Goal: Navigation & Orientation: Find specific page/section

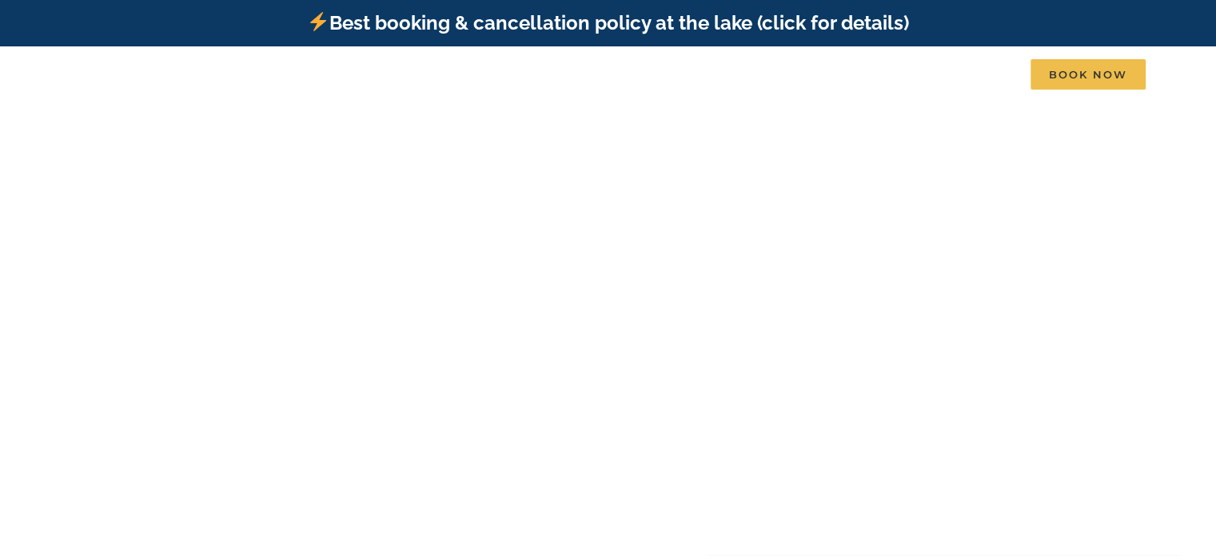
drag, startPoint x: 1215, startPoint y: 29, endPoint x: 1223, endPoint y: 57, distance: 29.1
click at [1203, 86] on div "Vacation homes 2 to 3 Bedrooms Mini Camp | 2 Bedrooms Mini Pearl | 2 Bedrooms M…" at bounding box center [608, 75] width 1216 height 59
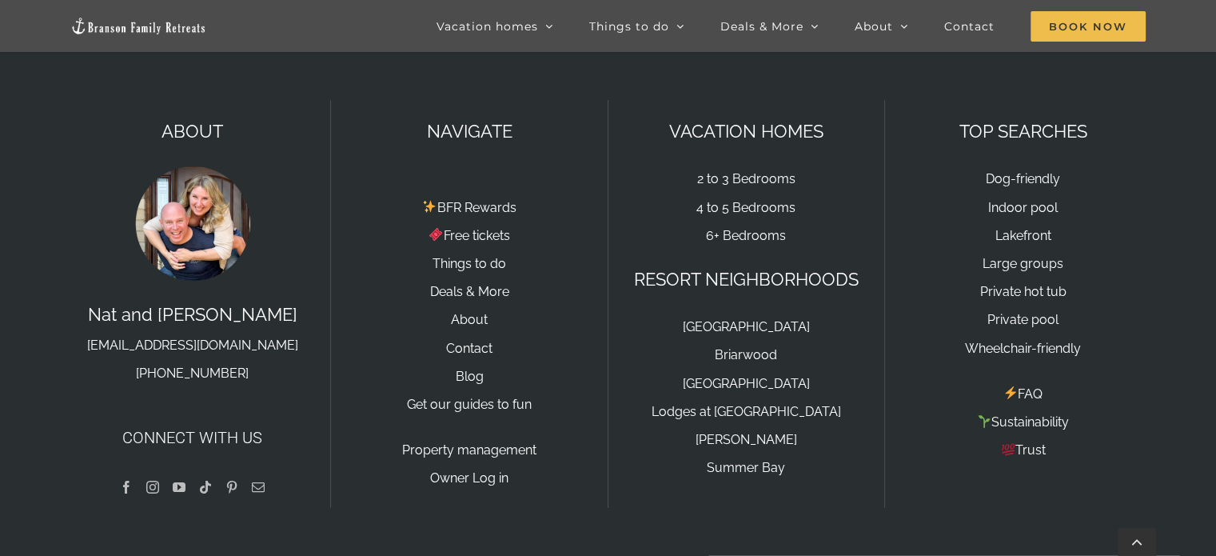
scroll to position [5436, 0]
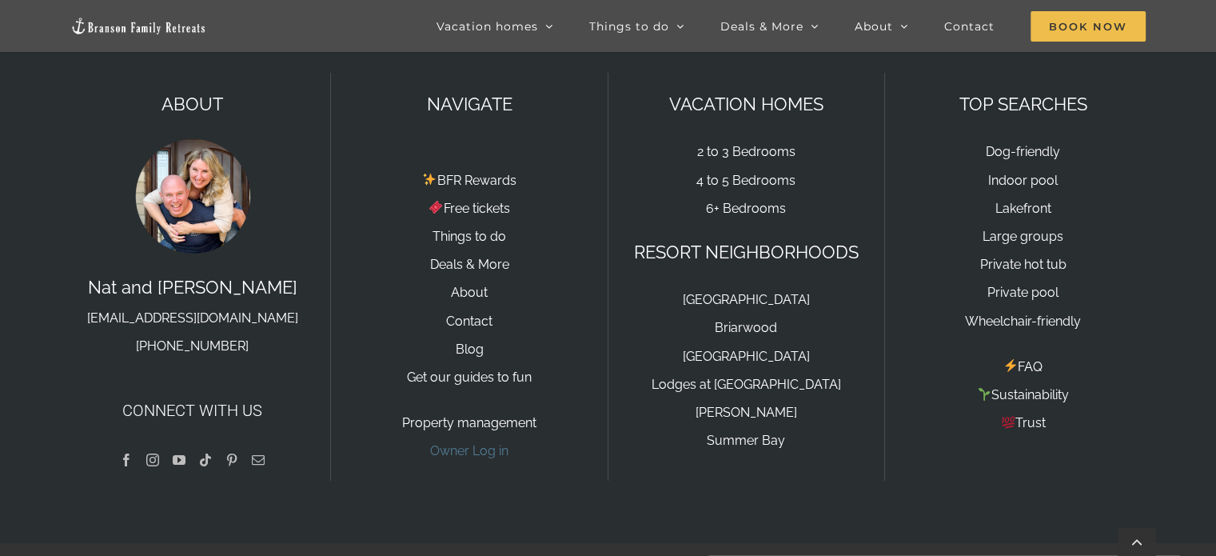
click at [460, 443] on link "Owner Log in" at bounding box center [469, 450] width 78 height 15
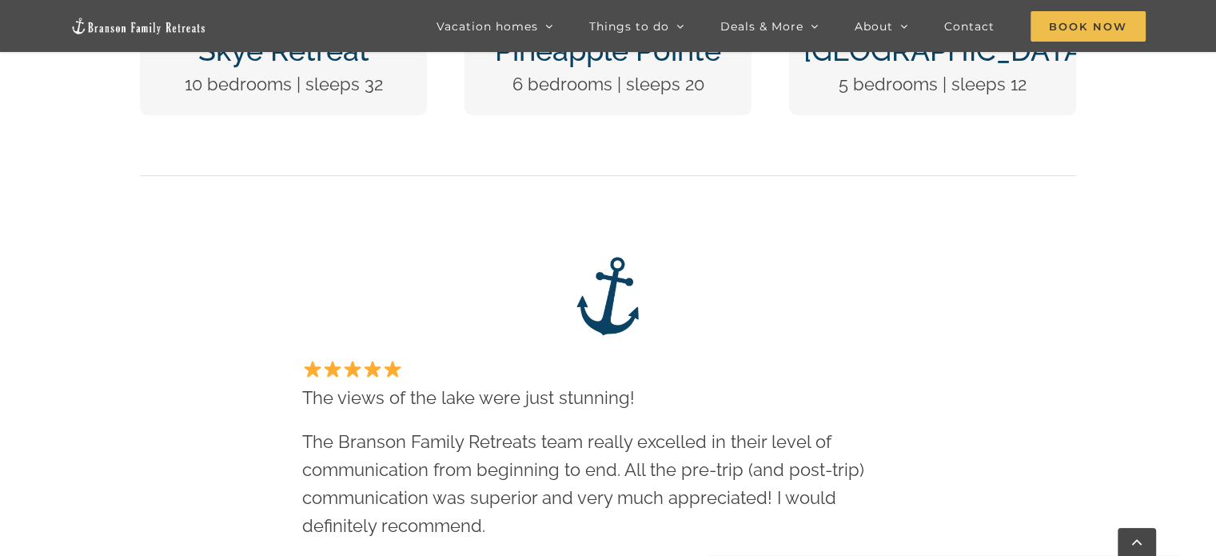
scroll to position [0, 0]
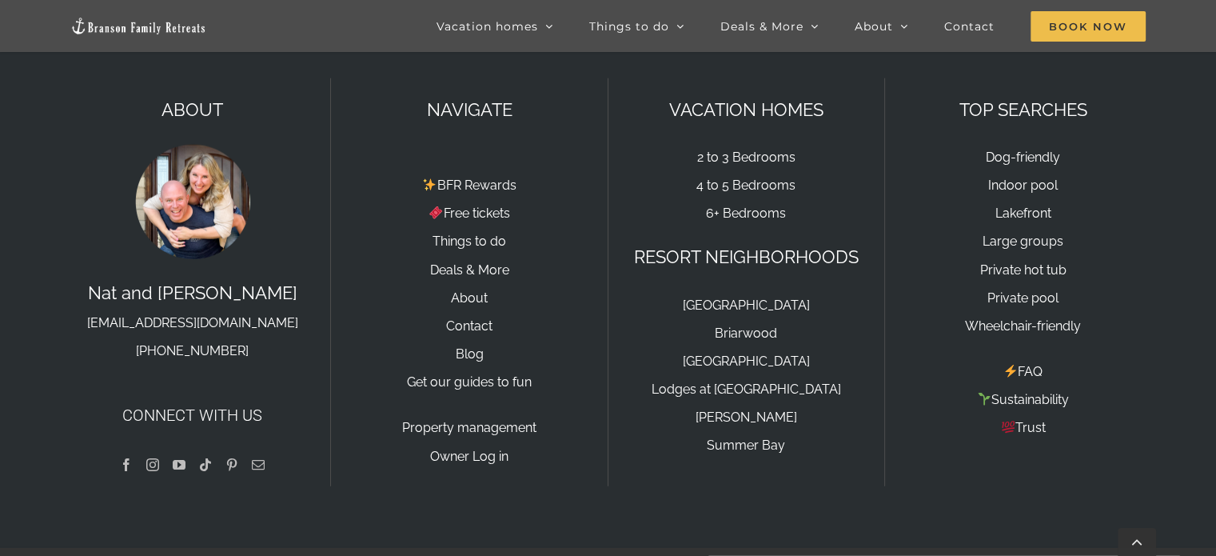
scroll to position [4013, 0]
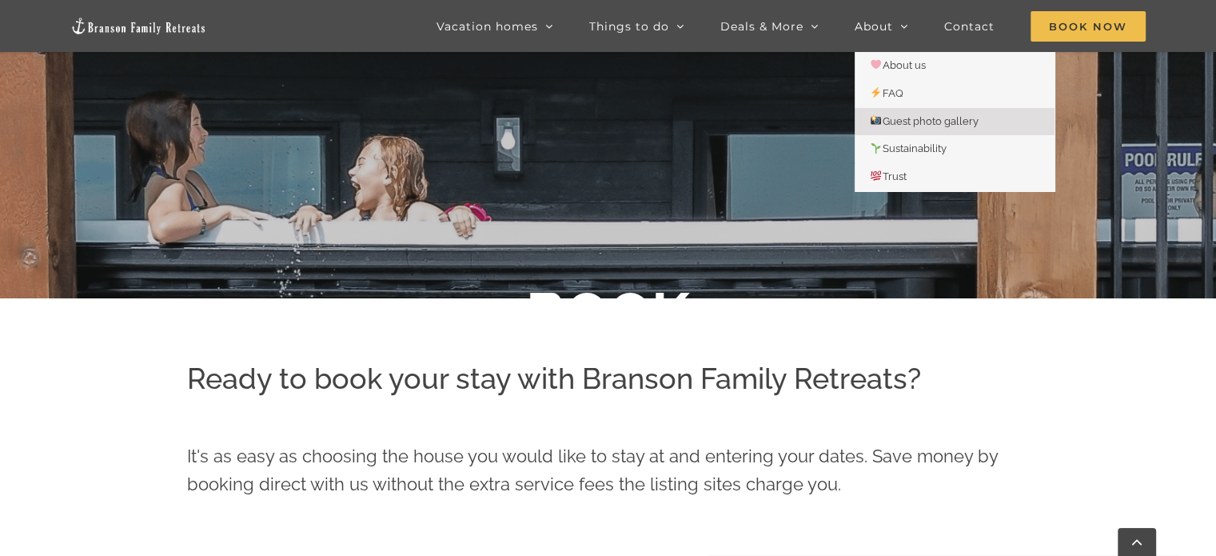
click at [930, 117] on span "Guest photo gallery" at bounding box center [925, 121] width 108 height 12
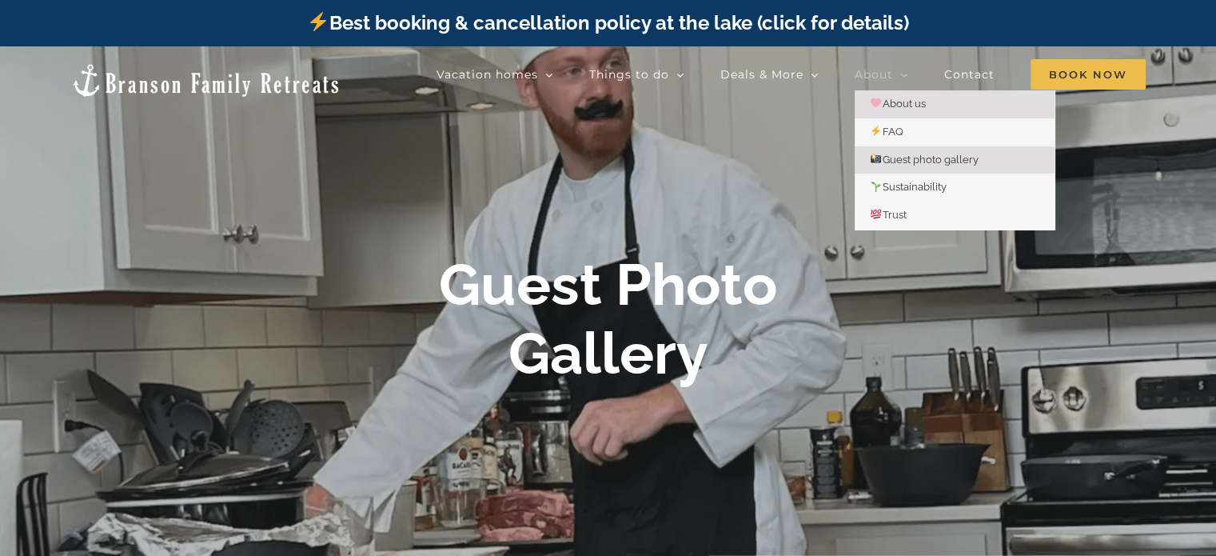
click at [908, 106] on span "About us" at bounding box center [898, 104] width 55 height 12
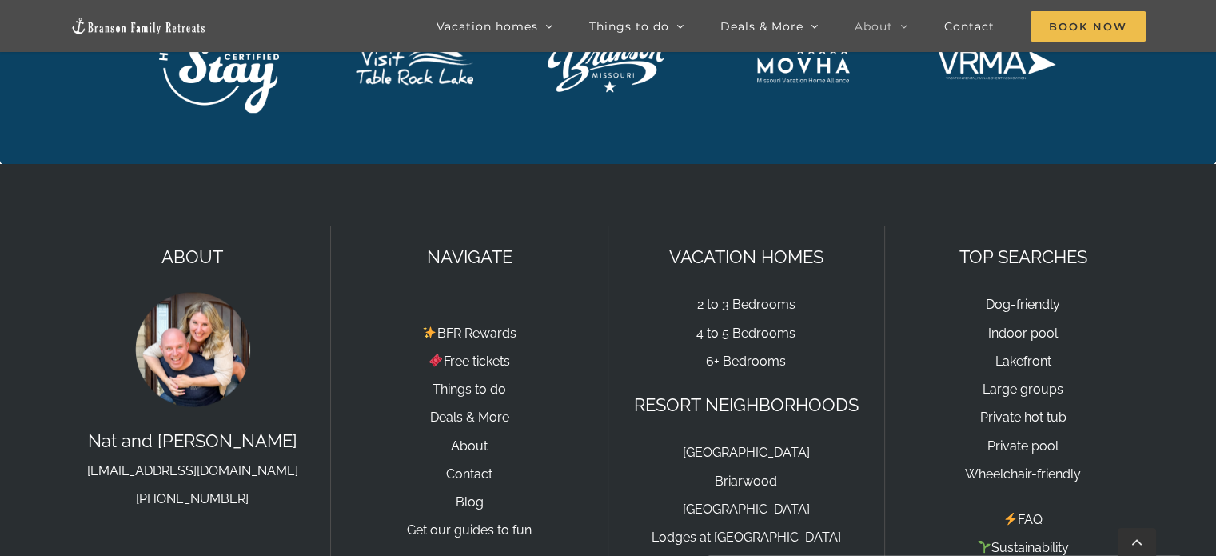
scroll to position [2793, 0]
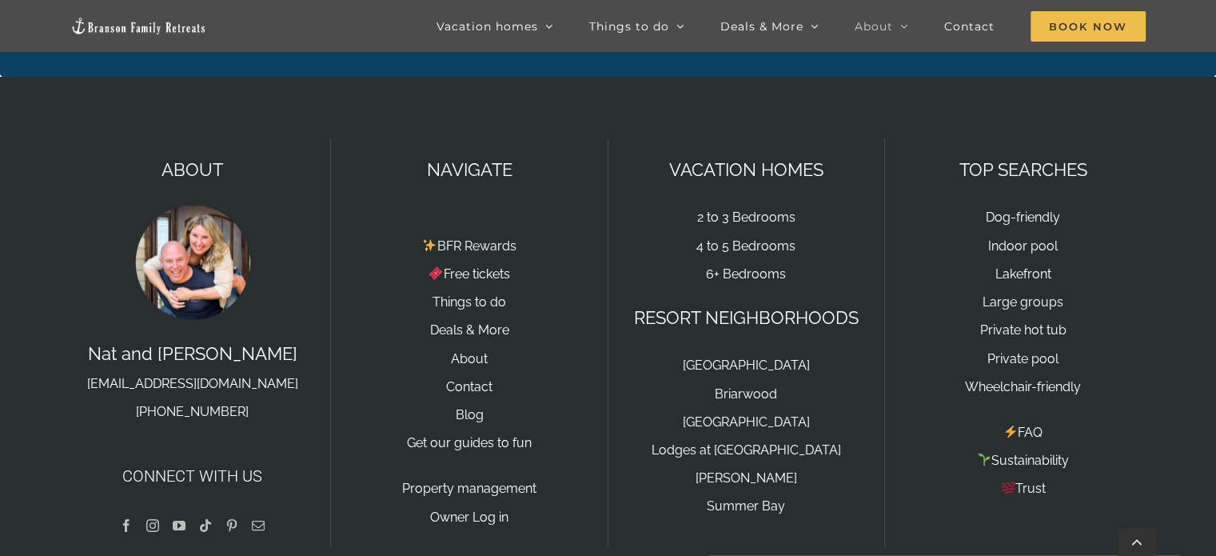
drag, startPoint x: 296, startPoint y: 289, endPoint x: 91, endPoint y: 290, distance: 204.6
click at [91, 339] on p "Nat and Tyann hello@bransonfamilyretreats.com 417-213-3828" at bounding box center [192, 381] width 244 height 85
copy link "[EMAIL_ADDRESS][DOMAIN_NAME]"
click at [448, 267] on p "BFR Rewards Free tickets Things to do Deals & More About Contact Blog Get our g…" at bounding box center [469, 327] width 244 height 253
click at [464, 350] on link "About" at bounding box center [469, 357] width 37 height 15
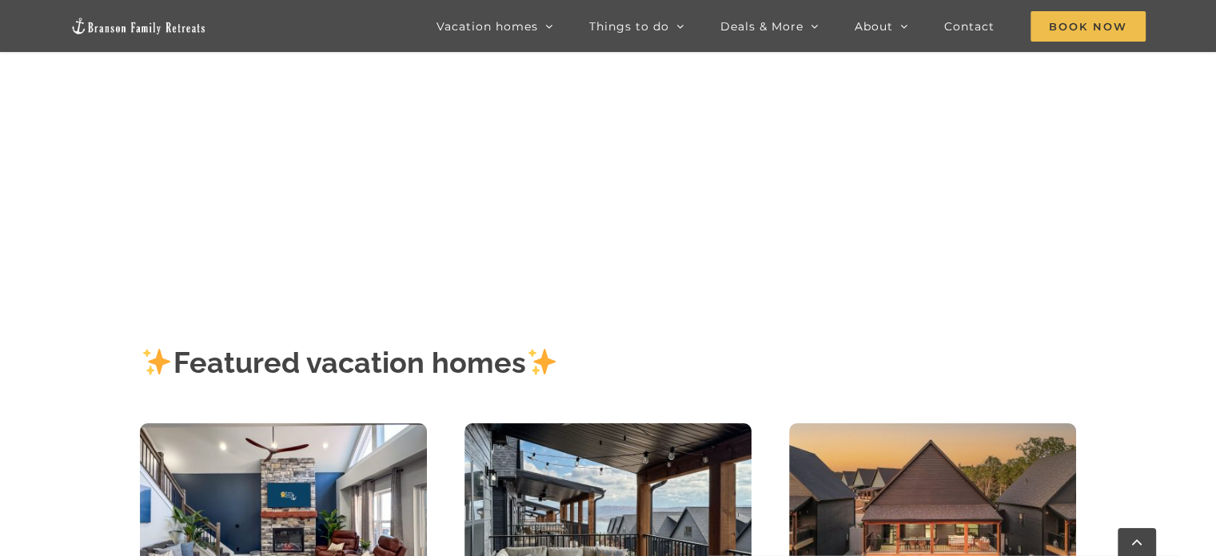
scroll to position [320, 0]
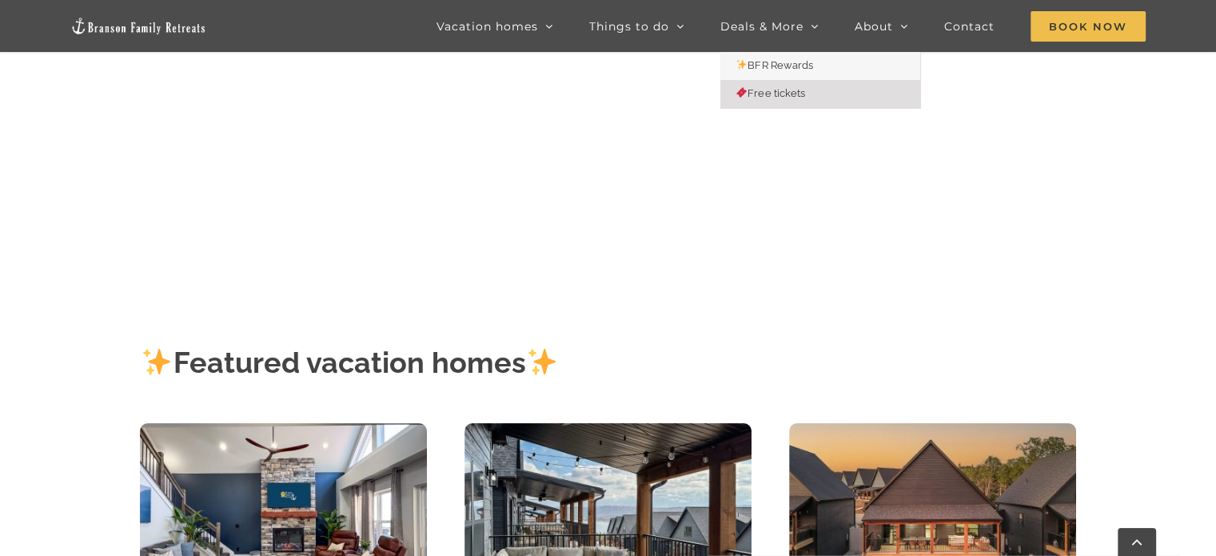
click at [772, 92] on span "Free tickets" at bounding box center [770, 93] width 69 height 12
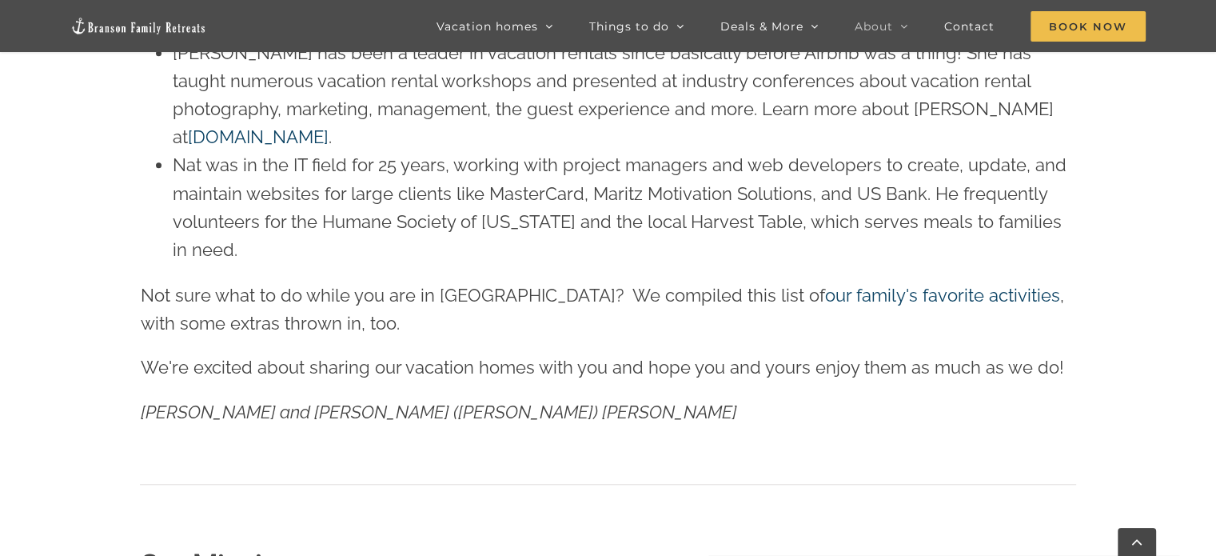
scroll to position [1279, 0]
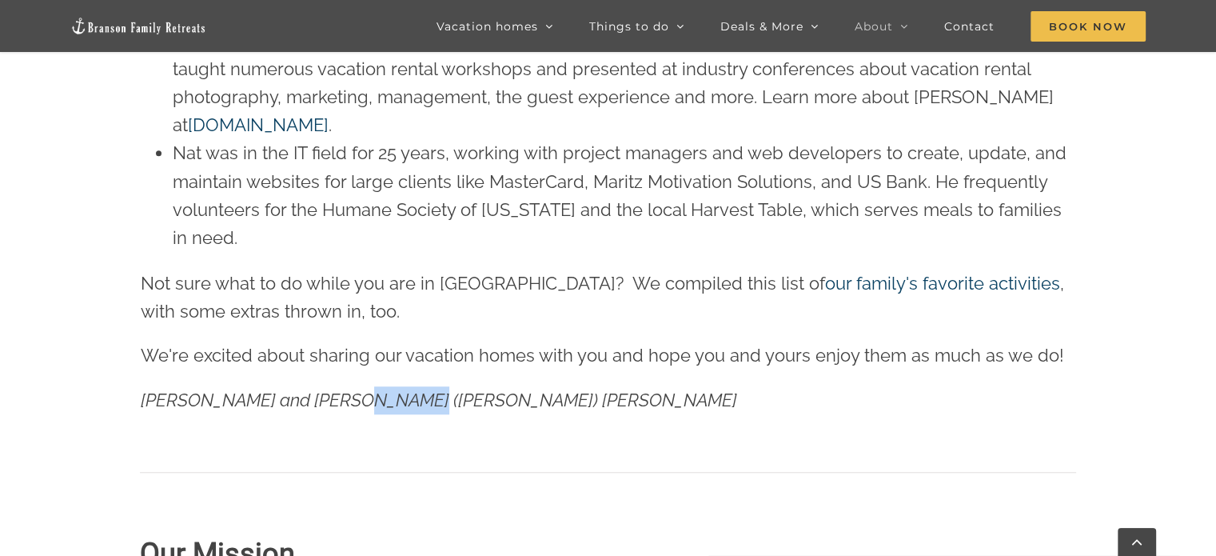
drag, startPoint x: 442, startPoint y: 303, endPoint x: 341, endPoint y: 306, distance: 100.8
click at [341, 386] on p "Nat and Tyann (Marcink) Hammond" at bounding box center [608, 400] width 935 height 28
copy span "Hammond"
click at [500, 386] on p "Nat and Tyann (Marcink) Hammond" at bounding box center [608, 400] width 935 height 28
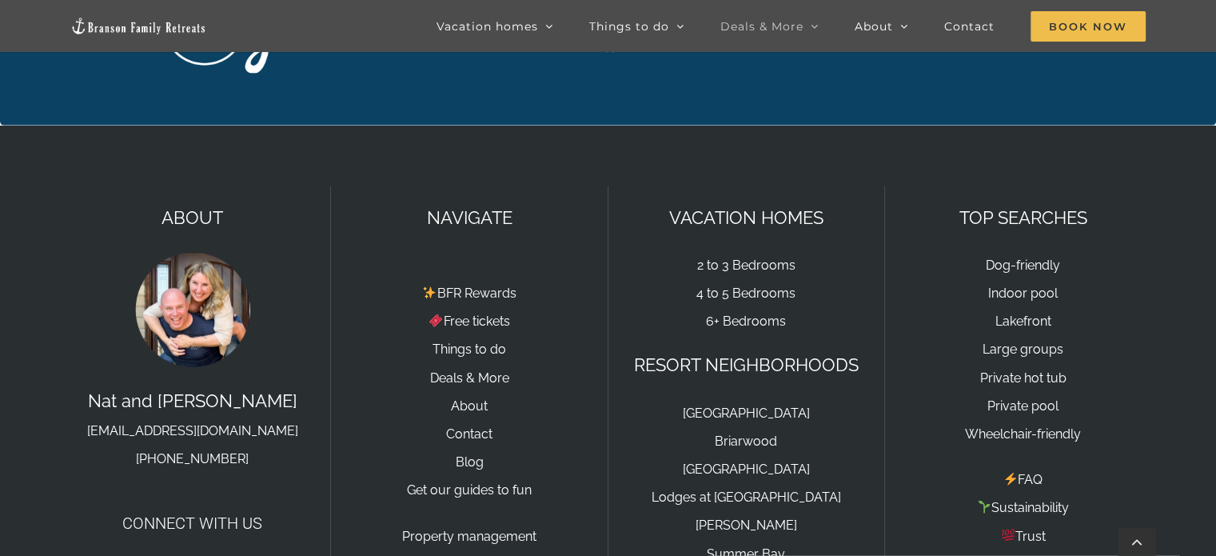
scroll to position [3629, 0]
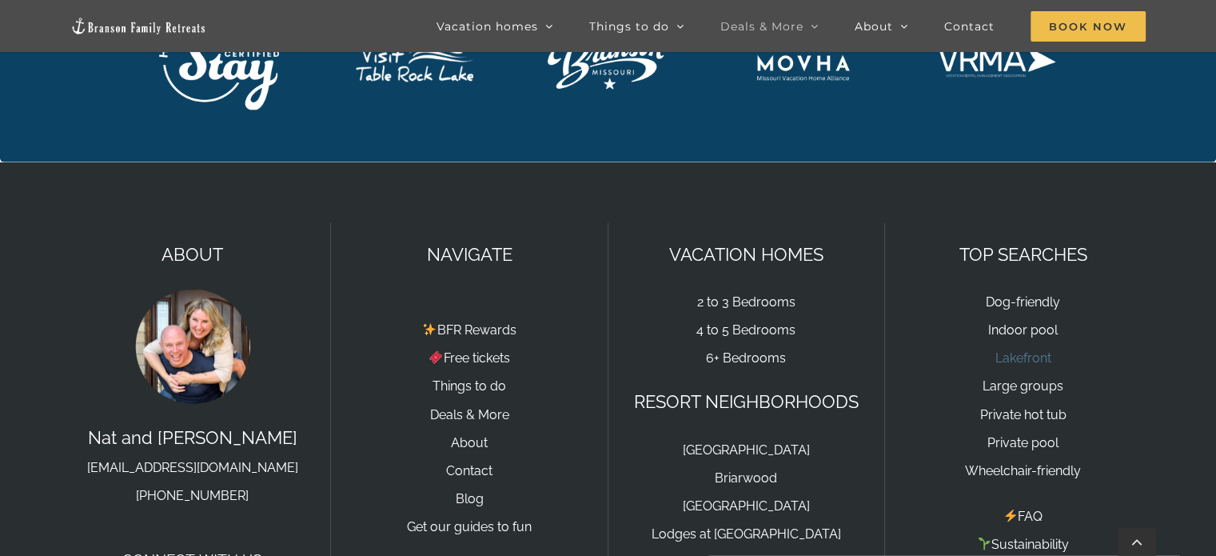
click at [1039, 350] on link "Lakefront" at bounding box center [1023, 357] width 56 height 15
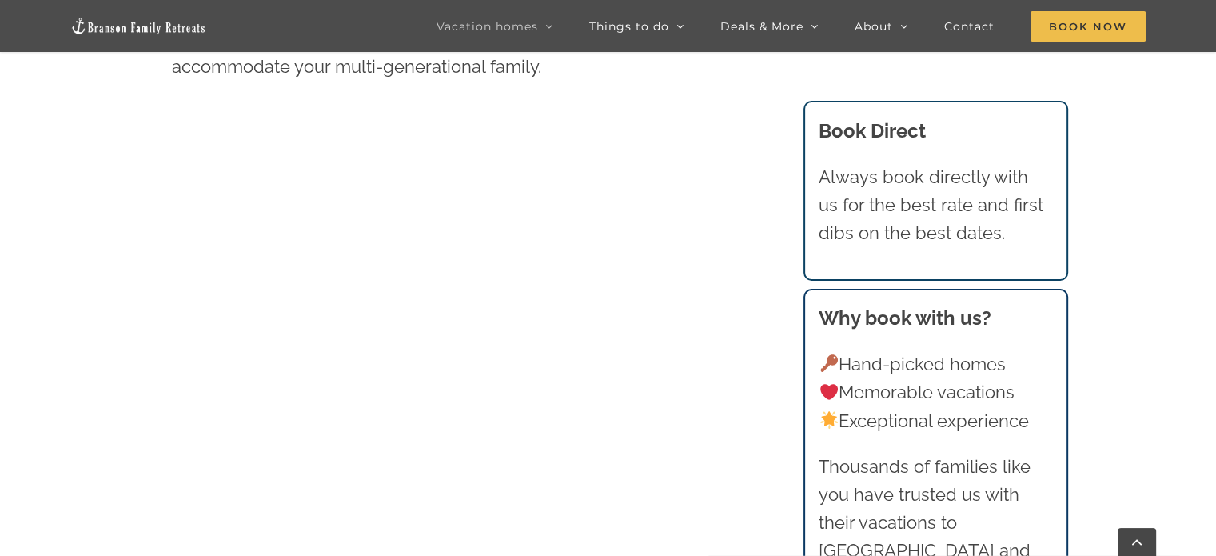
scroll to position [799, 0]
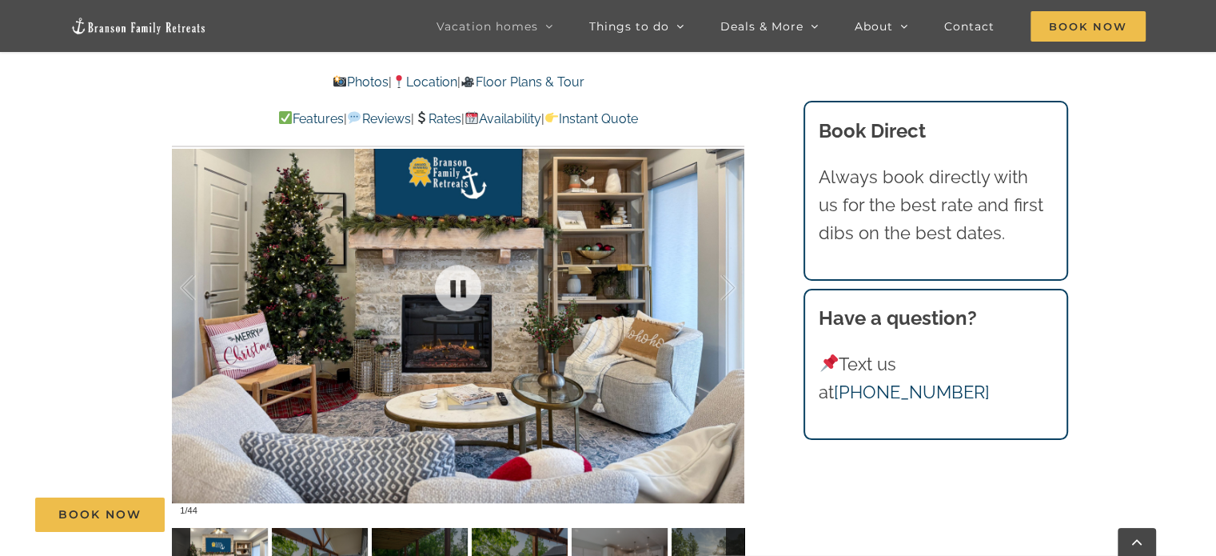
scroll to position [1119, 0]
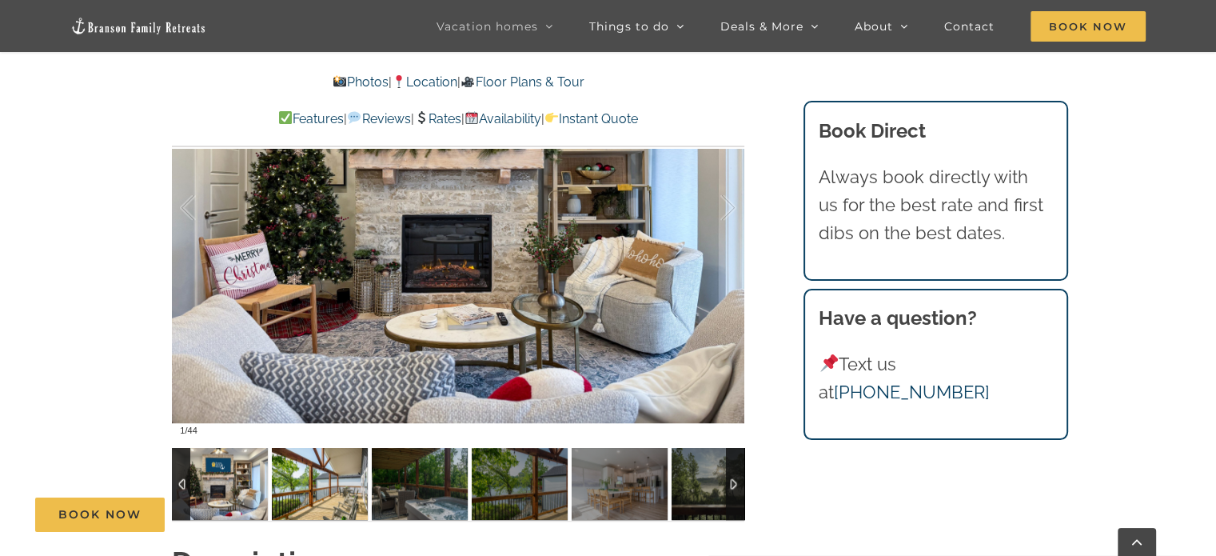
click at [353, 460] on img at bounding box center [320, 484] width 96 height 72
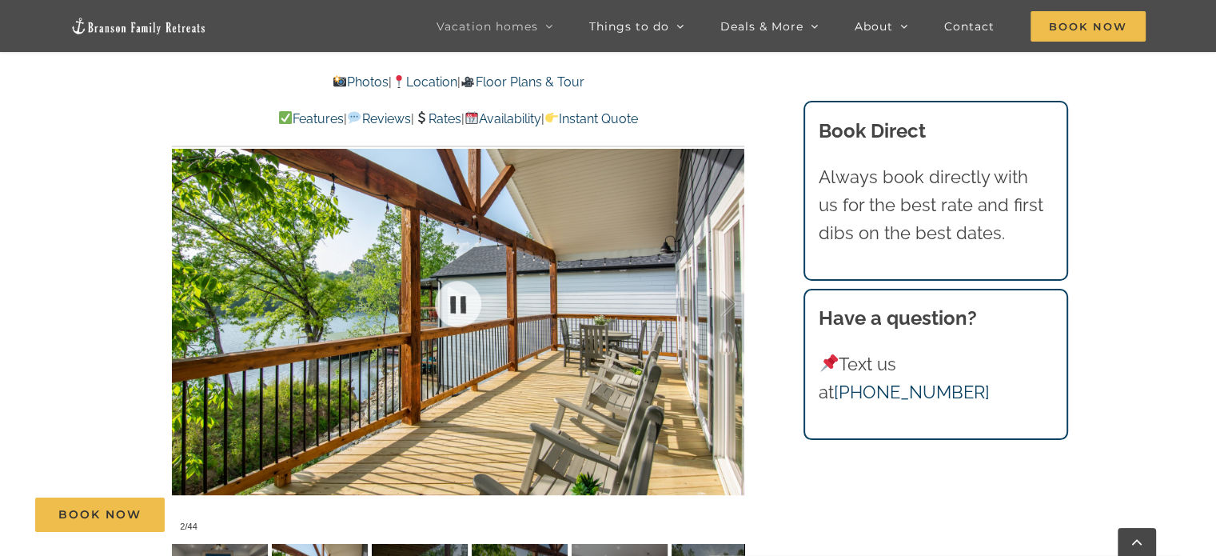
scroll to position [1039, 0]
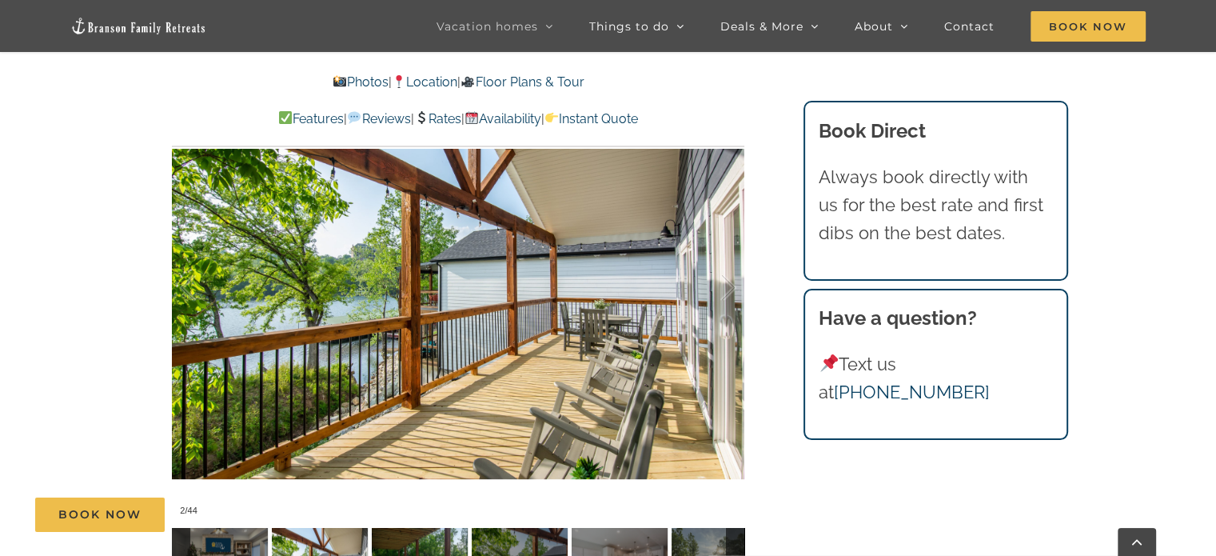
click at [451, 537] on img at bounding box center [420, 564] width 96 height 72
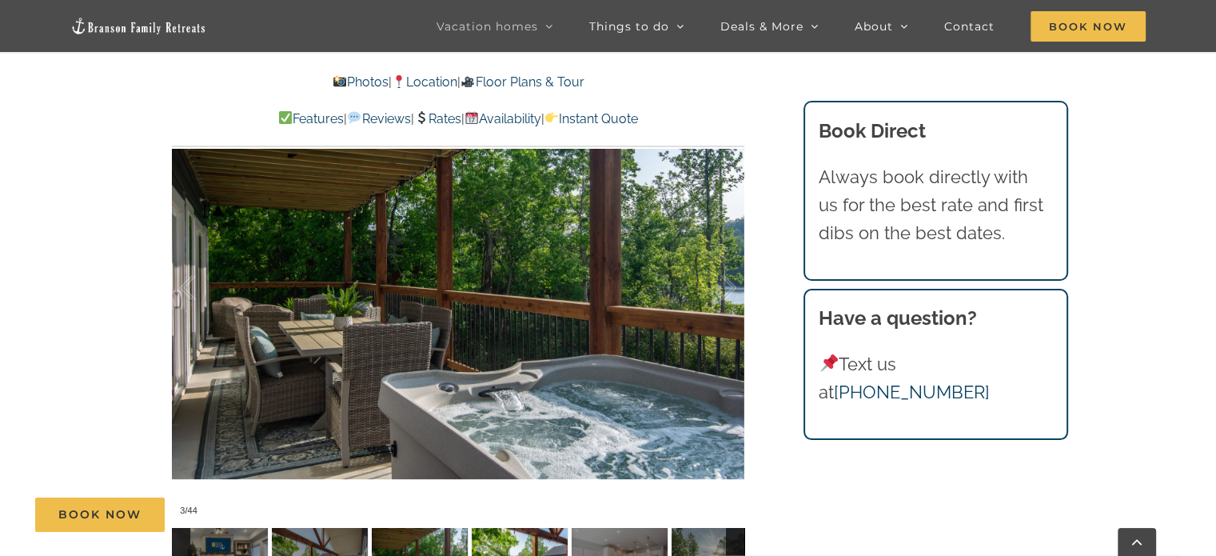
click at [496, 535] on img at bounding box center [520, 564] width 96 height 72
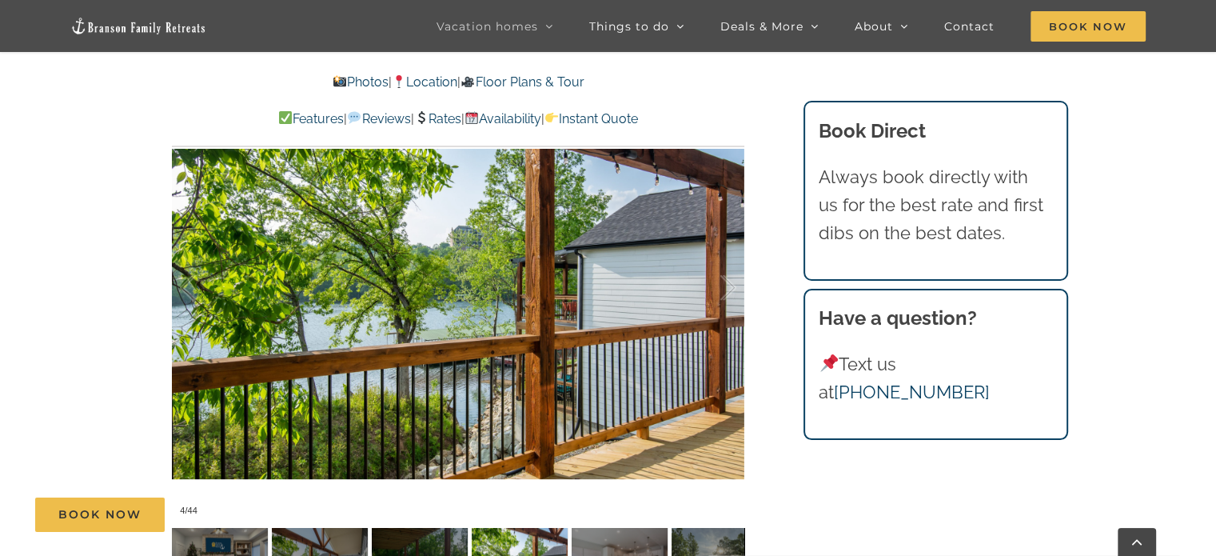
click at [605, 530] on div "Book Now" at bounding box center [619, 514] width 1169 height 34
click at [699, 529] on div "Book Now" at bounding box center [619, 514] width 1169 height 34
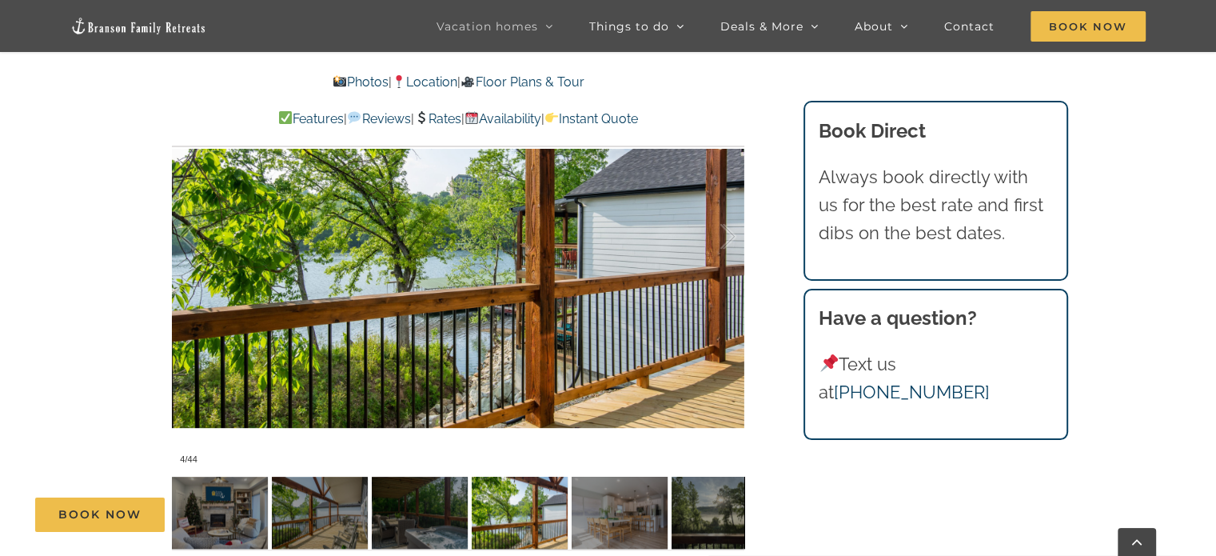
scroll to position [1119, 0]
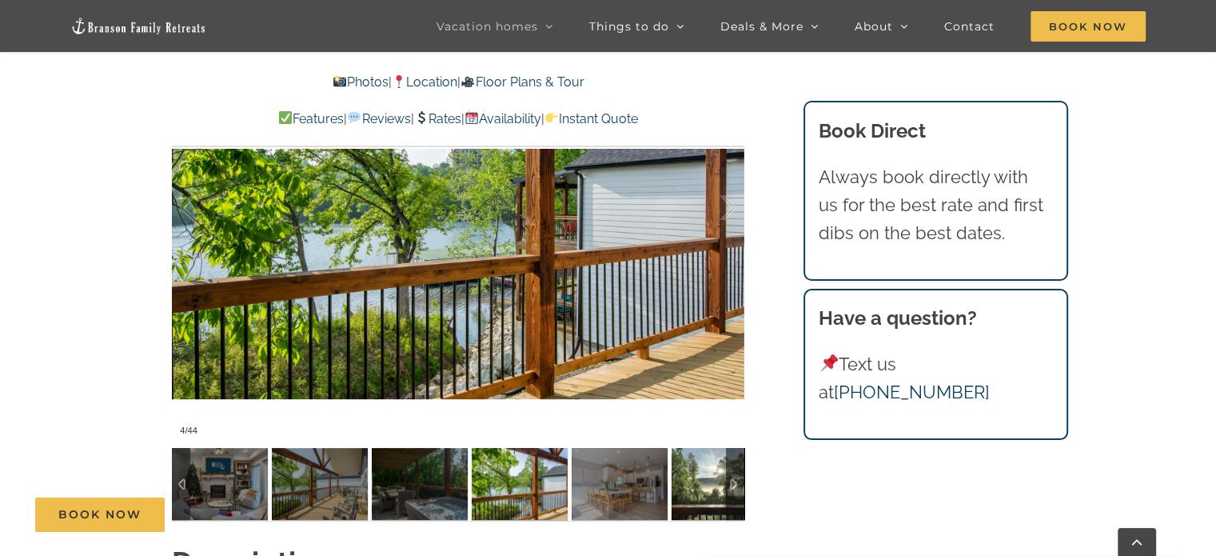
click at [707, 461] on img at bounding box center [719, 484] width 96 height 72
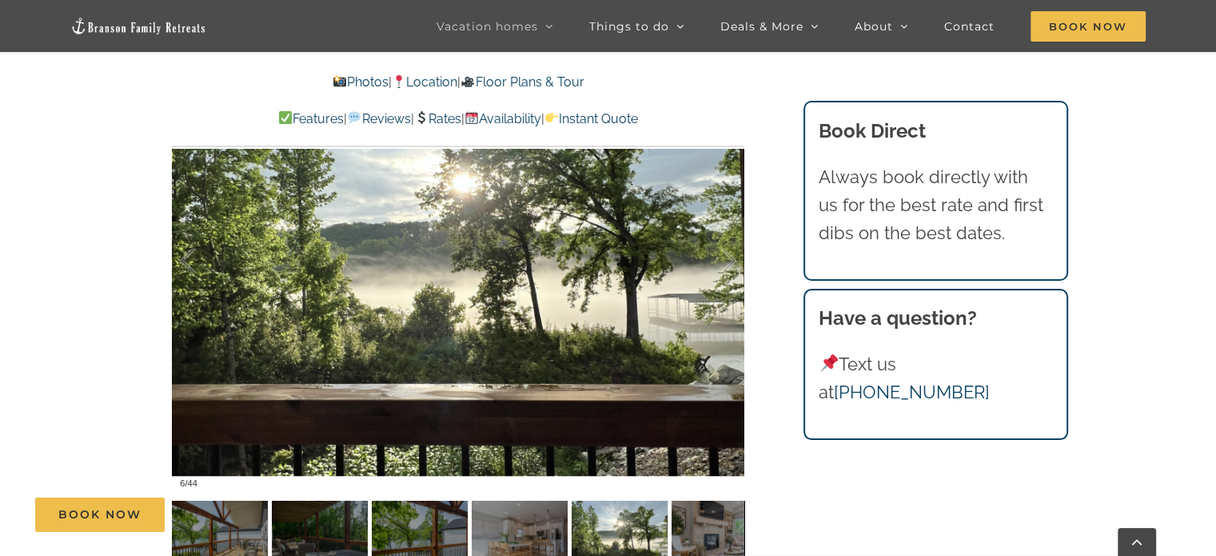
scroll to position [1039, 0]
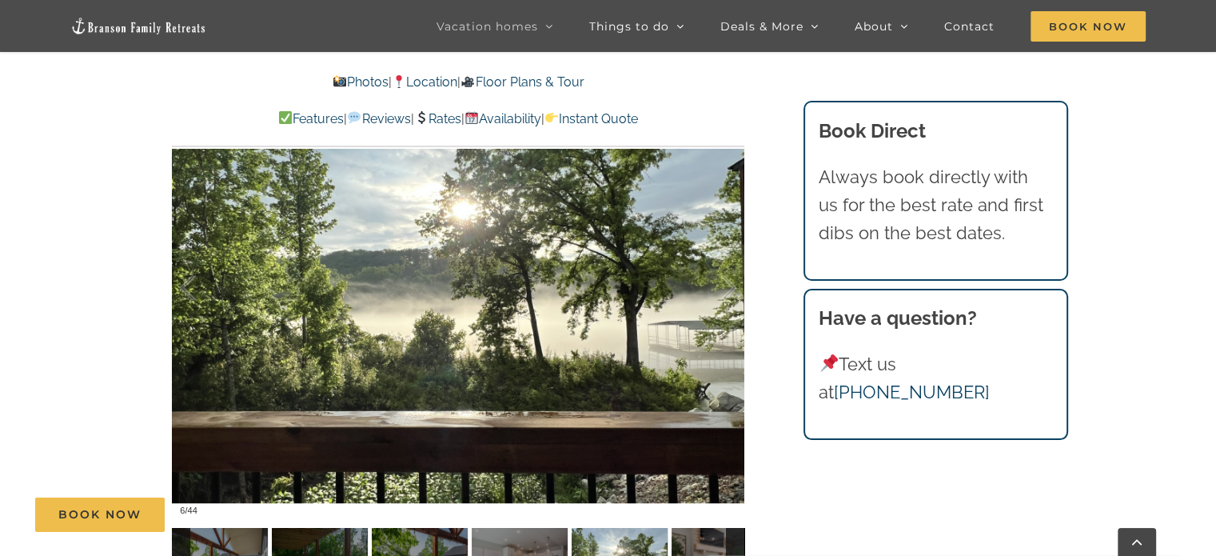
click at [730, 532] on div at bounding box center [735, 564] width 18 height 72
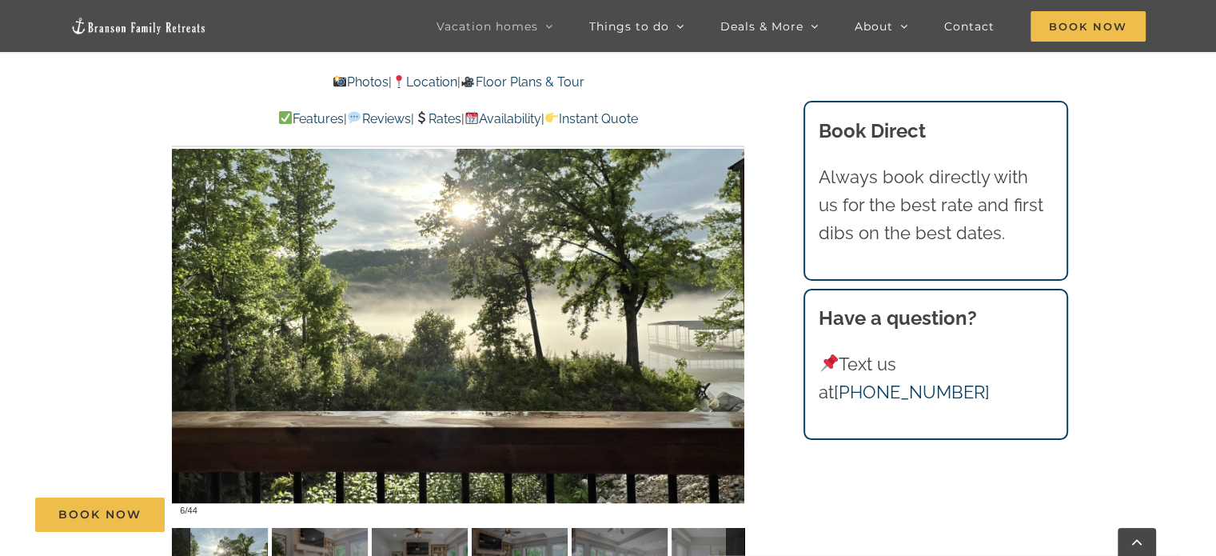
click at [730, 532] on div at bounding box center [735, 564] width 18 height 72
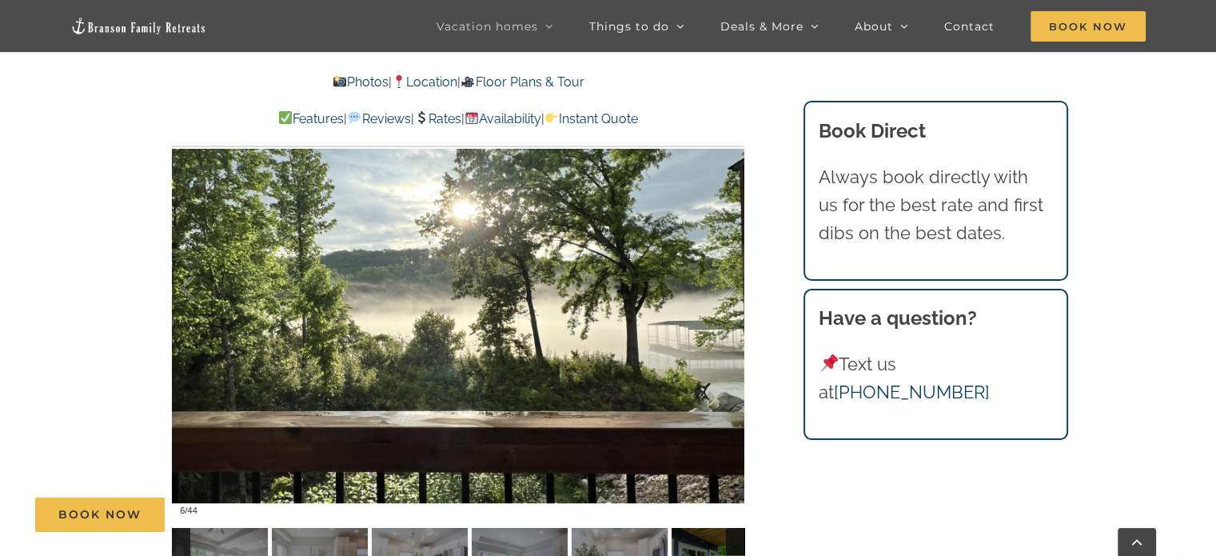
click at [730, 532] on div at bounding box center [735, 564] width 18 height 72
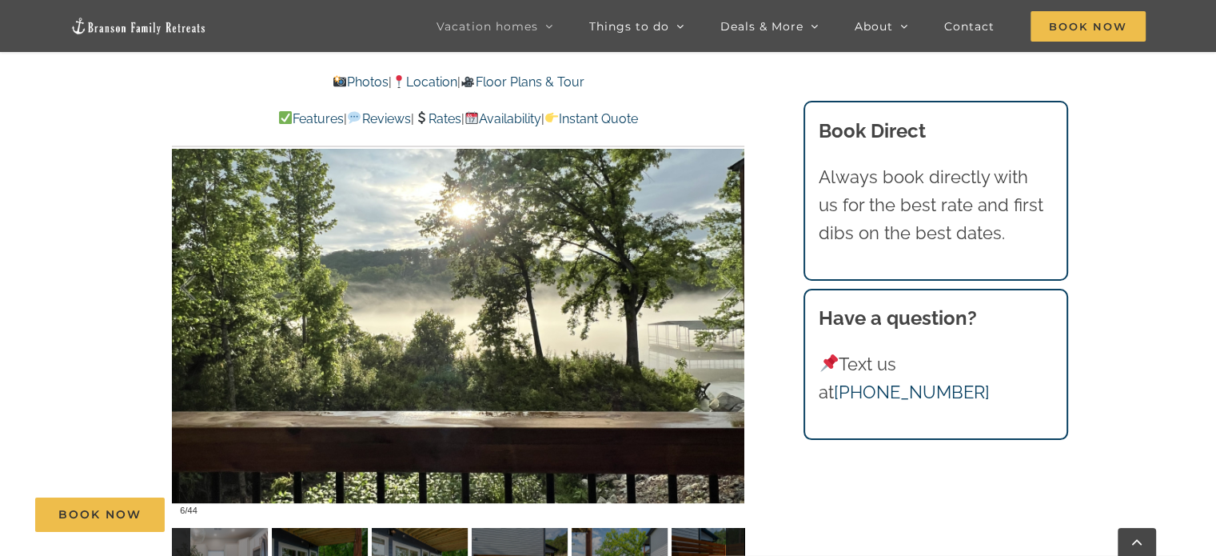
click at [730, 532] on div at bounding box center [735, 564] width 18 height 72
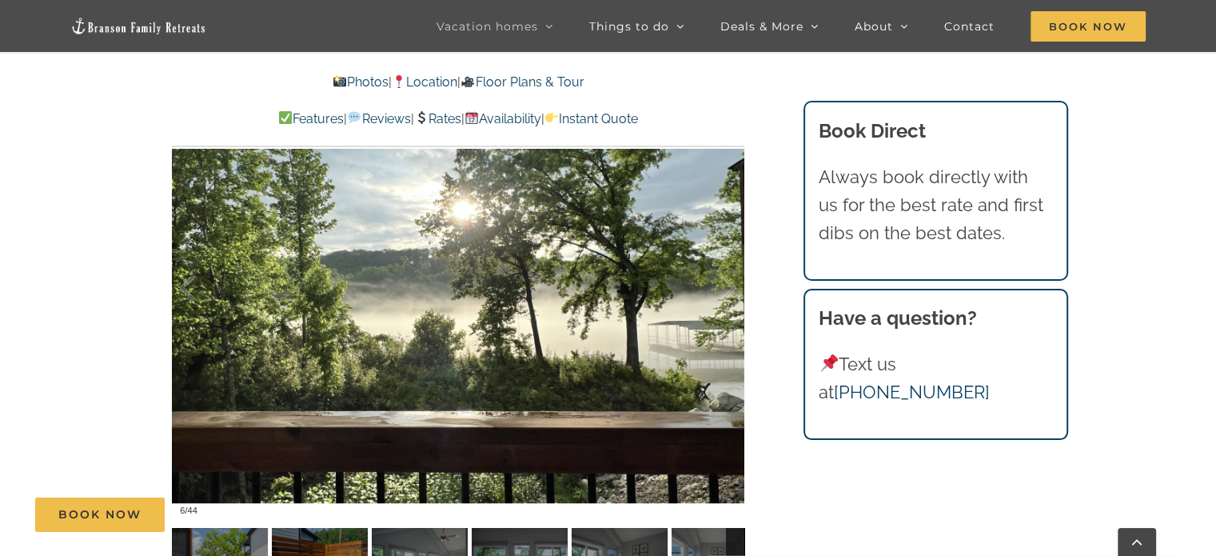
click at [730, 532] on div at bounding box center [735, 564] width 18 height 72
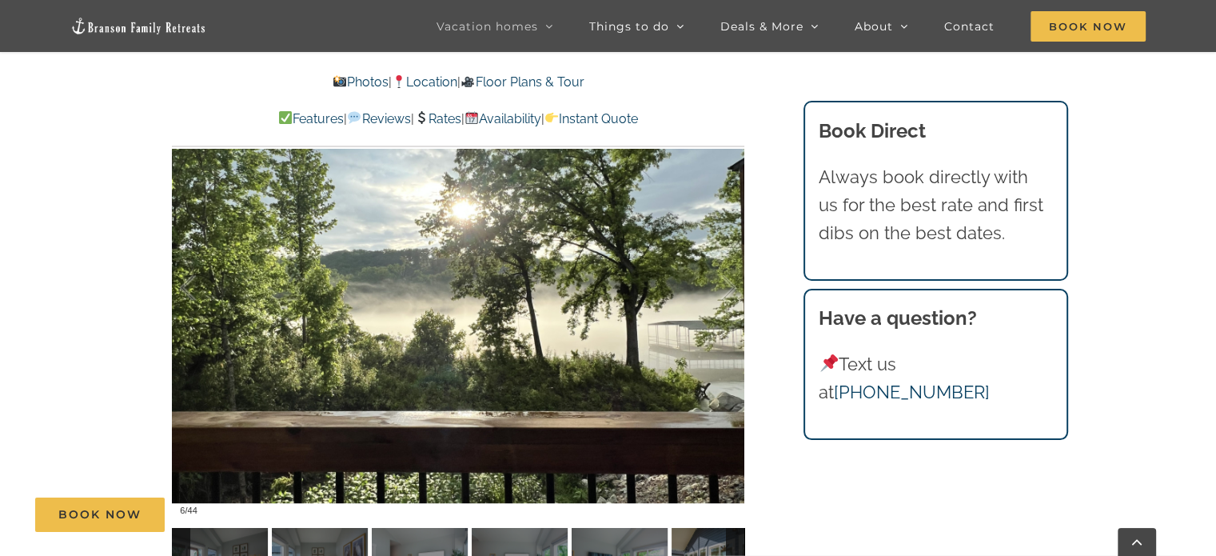
click at [730, 532] on div at bounding box center [735, 564] width 18 height 72
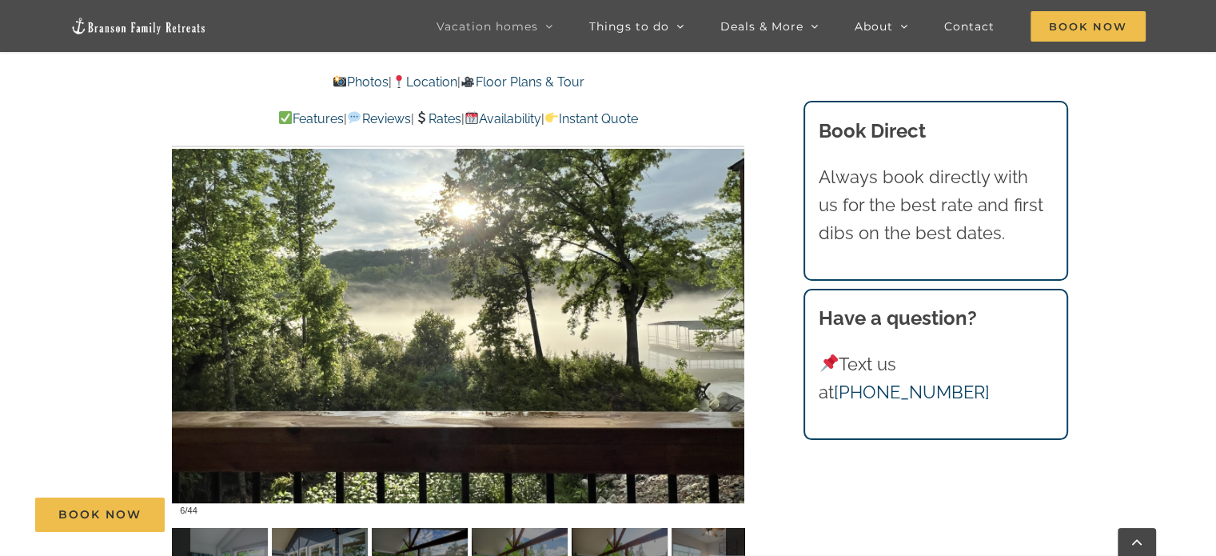
click at [730, 532] on div at bounding box center [735, 564] width 18 height 72
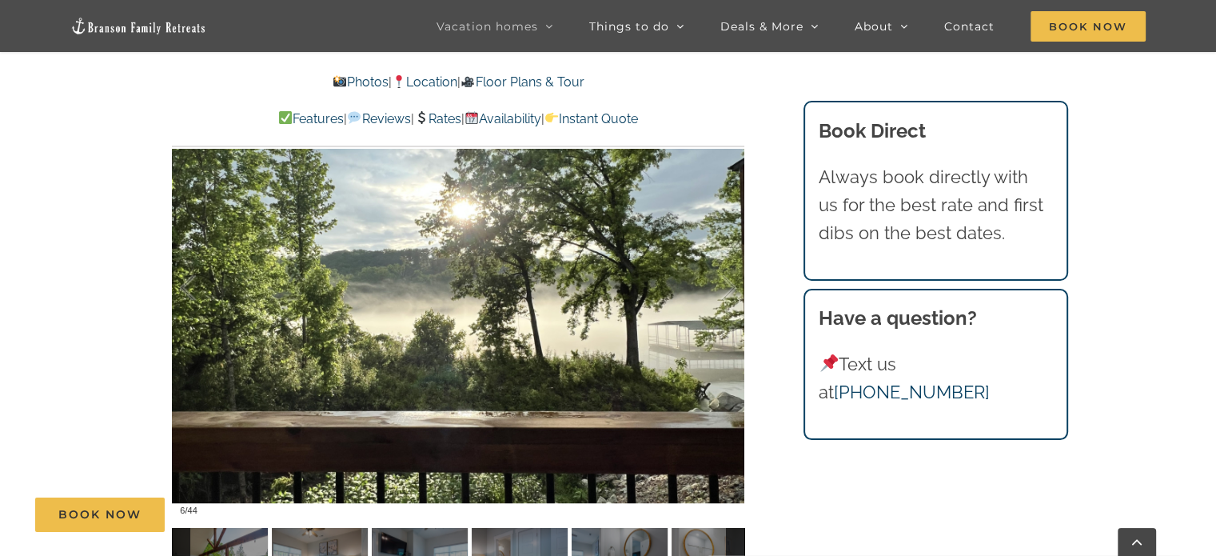
click at [730, 532] on div at bounding box center [735, 564] width 18 height 72
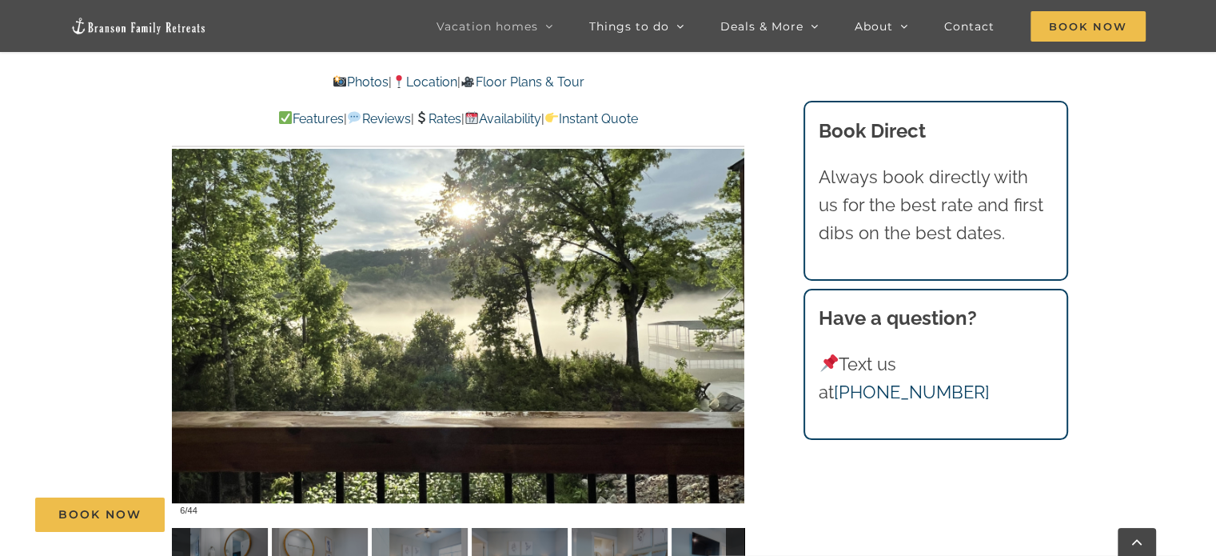
click at [730, 532] on div at bounding box center [735, 564] width 18 height 72
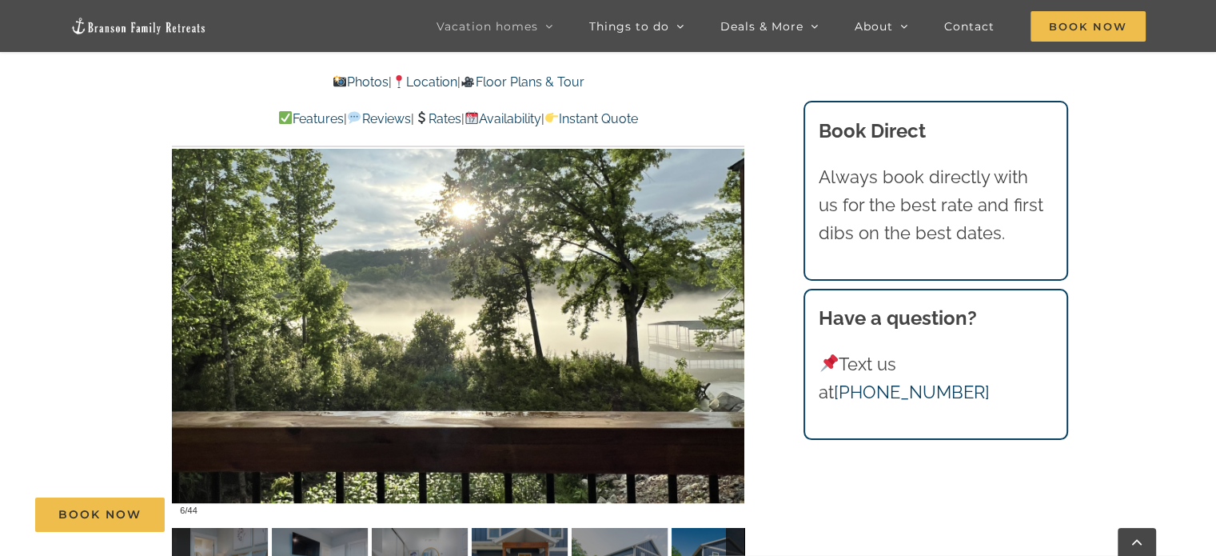
click at [730, 532] on div at bounding box center [735, 564] width 18 height 72
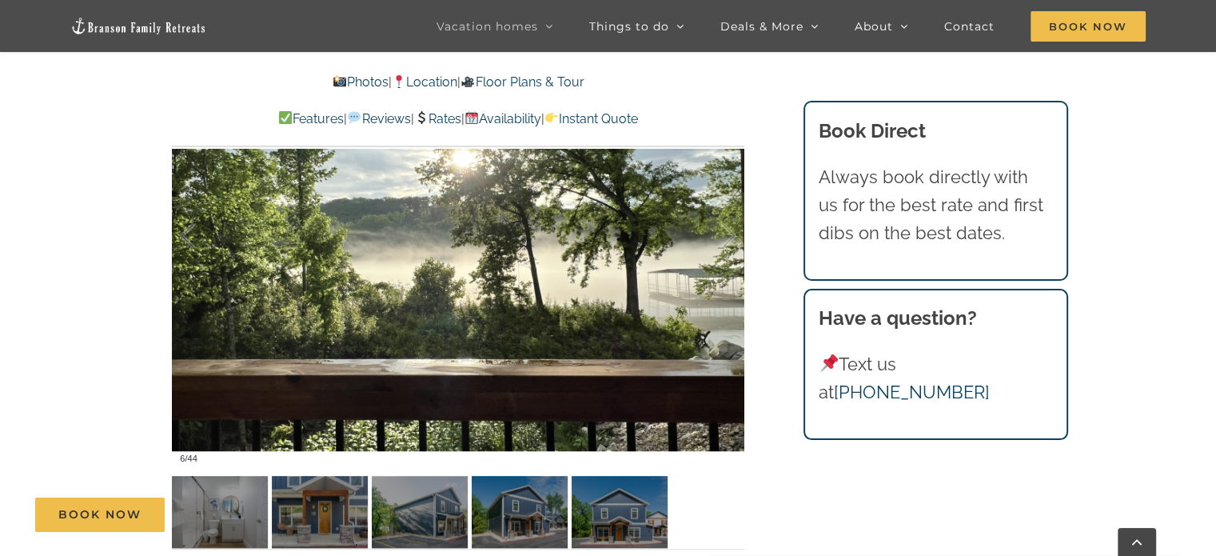
scroll to position [1119, 0]
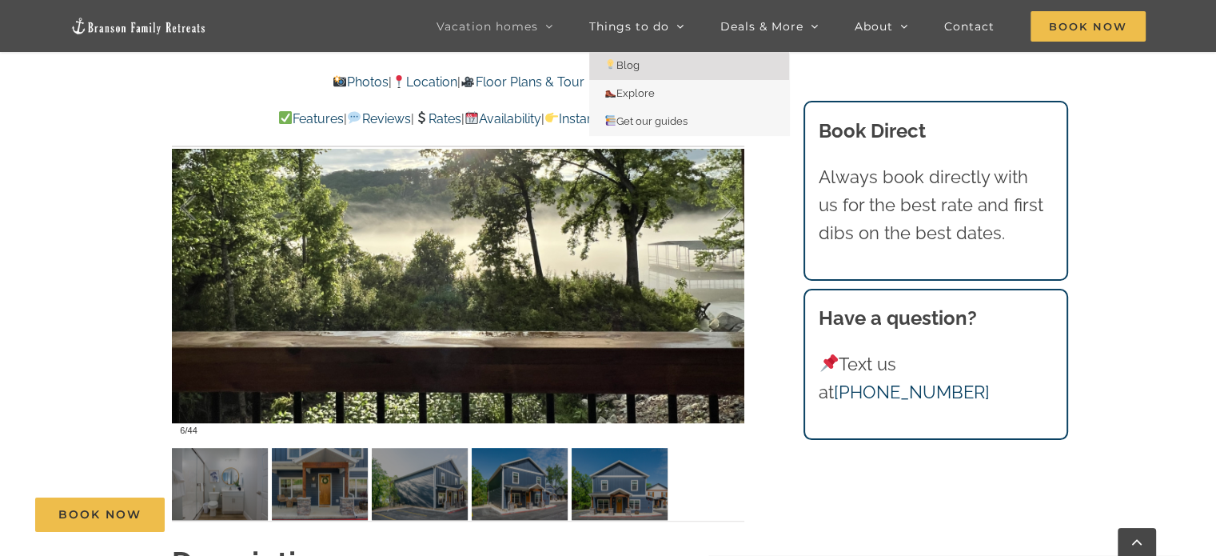
click at [633, 58] on link "Blog" at bounding box center [689, 66] width 200 height 28
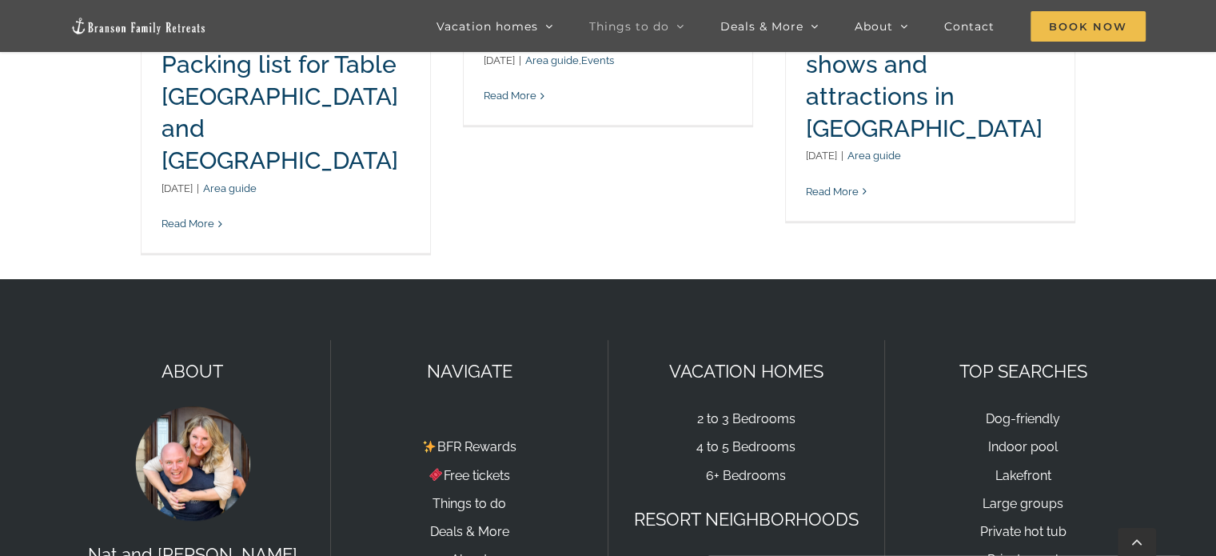
scroll to position [1119, 0]
